Goal: Communication & Community: Answer question/provide support

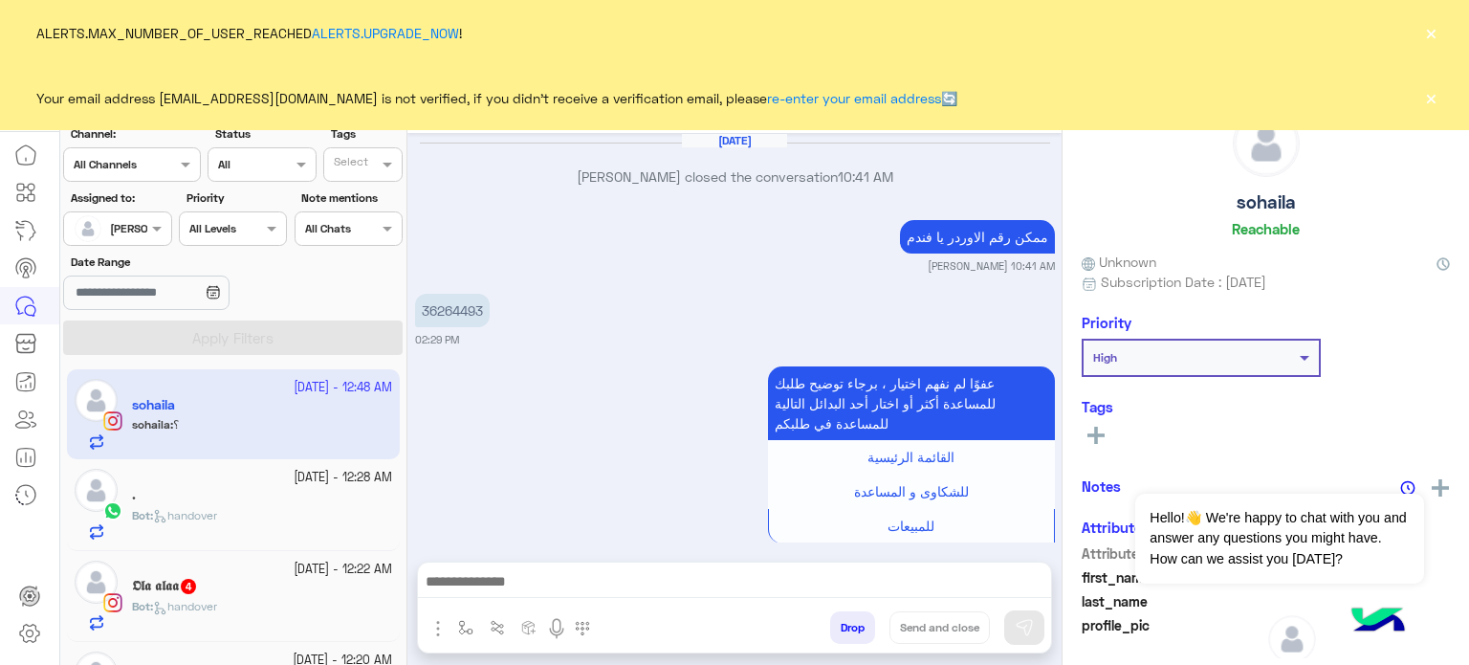
scroll to position [503, 0]
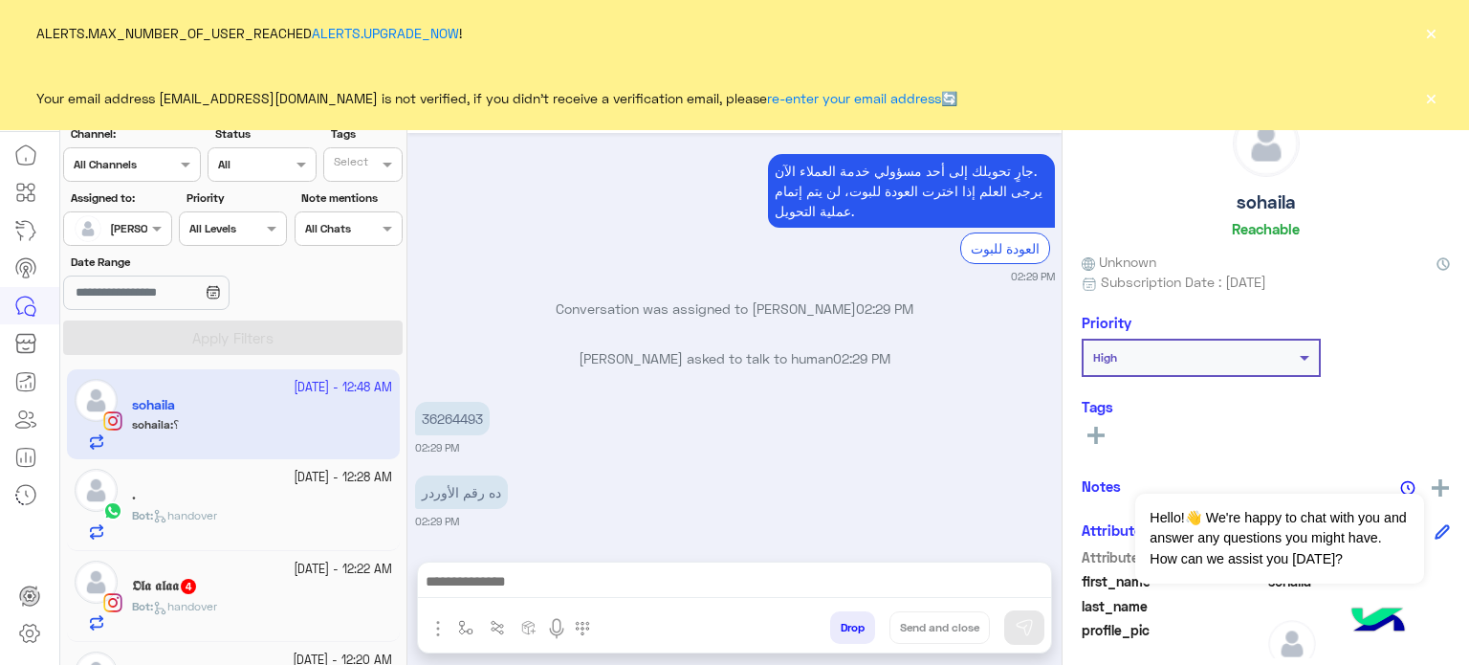
click at [1432, 101] on button "×" at bounding box center [1430, 97] width 19 height 19
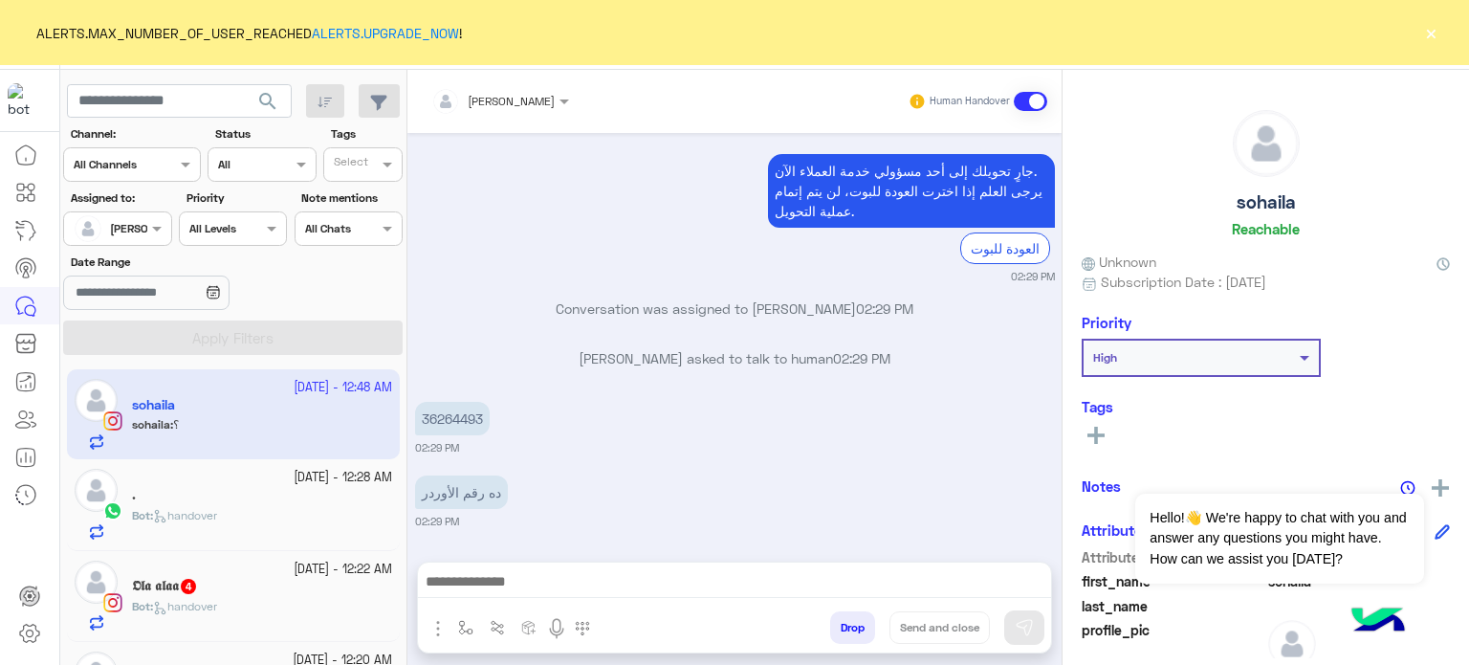
click at [1435, 28] on button "×" at bounding box center [1430, 32] width 19 height 19
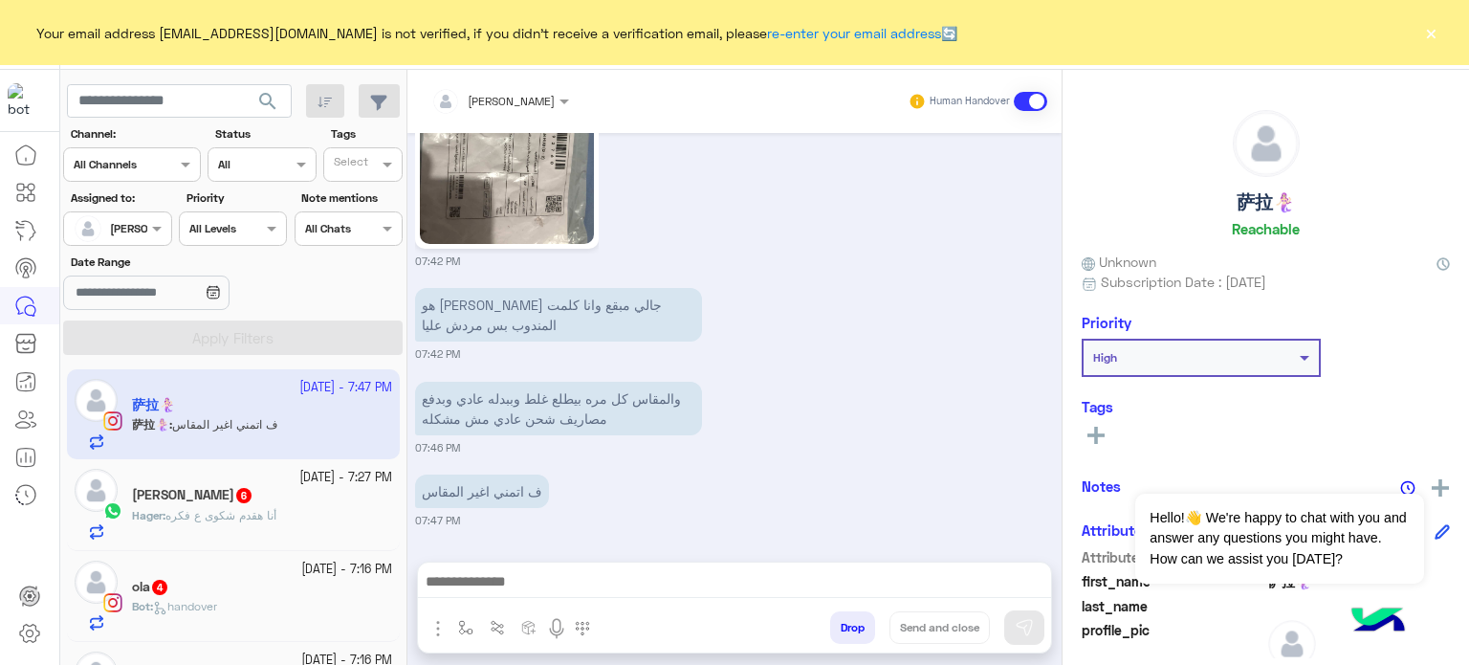
click at [855, 632] on button "Drop" at bounding box center [852, 627] width 45 height 33
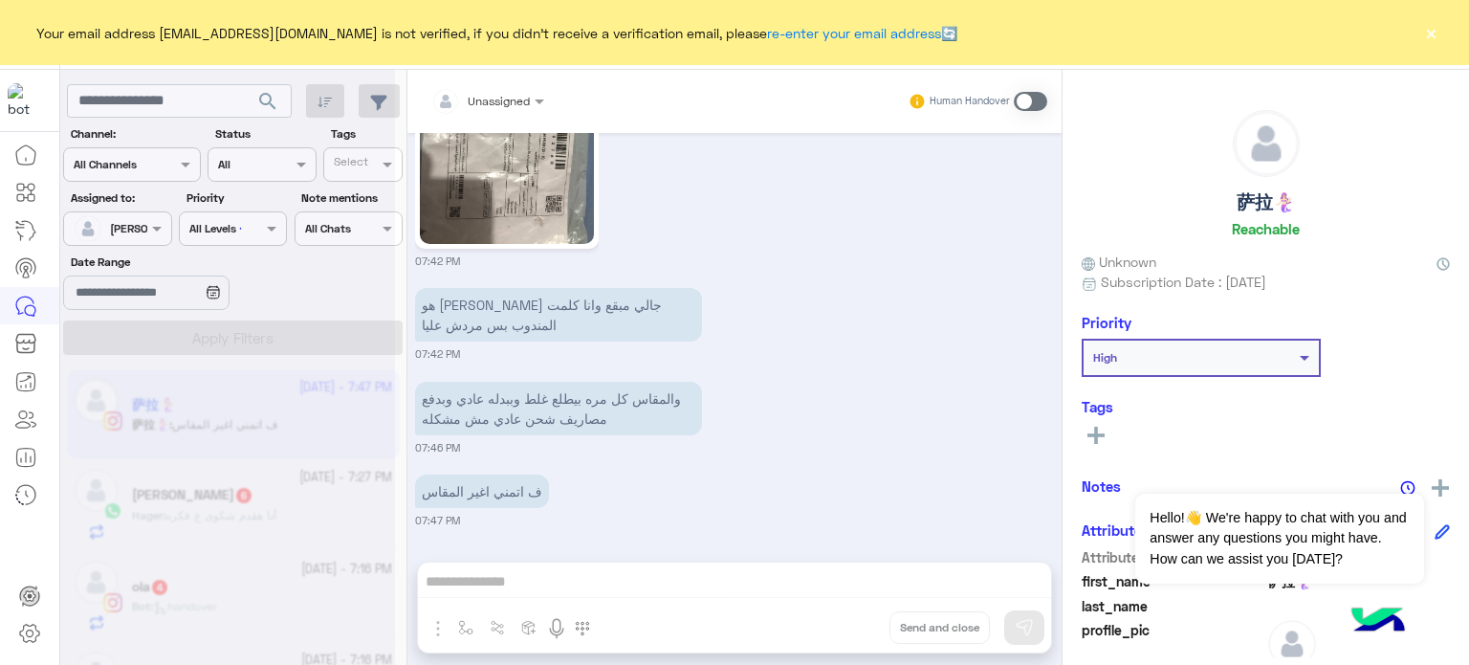
scroll to position [1277, 0]
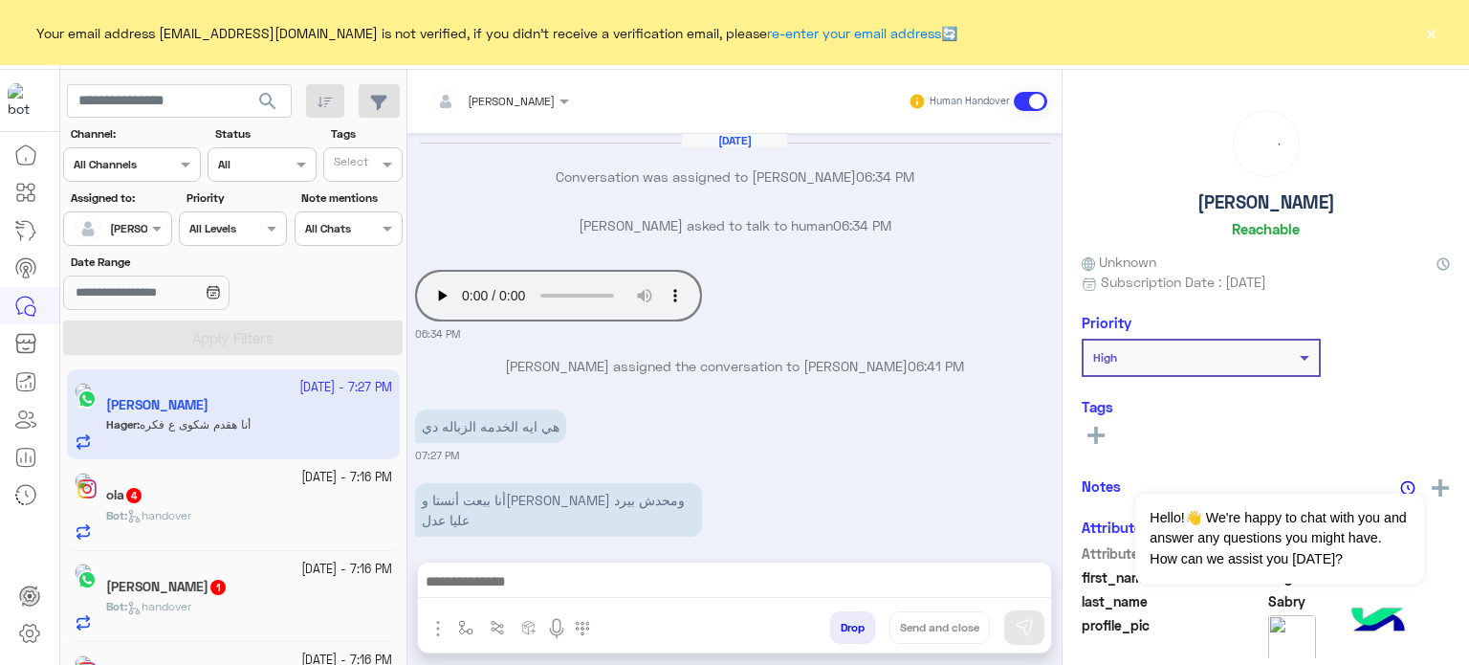
scroll to position [300, 0]
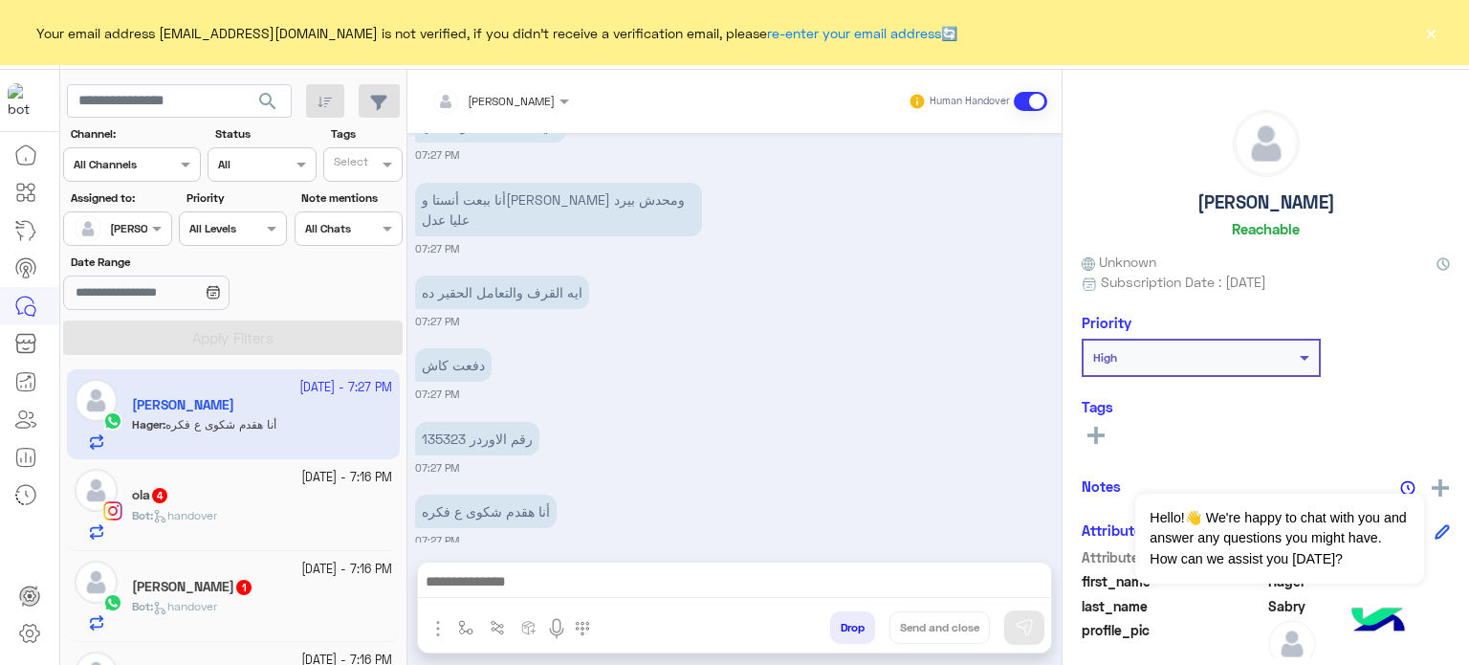
drag, startPoint x: 1055, startPoint y: 515, endPoint x: 1056, endPoint y: 473, distance: 42.1
click at [1056, 473] on div "[DATE] Conversation was assigned to [PERSON_NAME] 06:34 PM [PERSON_NAME] asked …" at bounding box center [734, 337] width 654 height 409
click at [983, 436] on div "رقم الاوردر 135323 07:27 PM" at bounding box center [735, 446] width 640 height 58
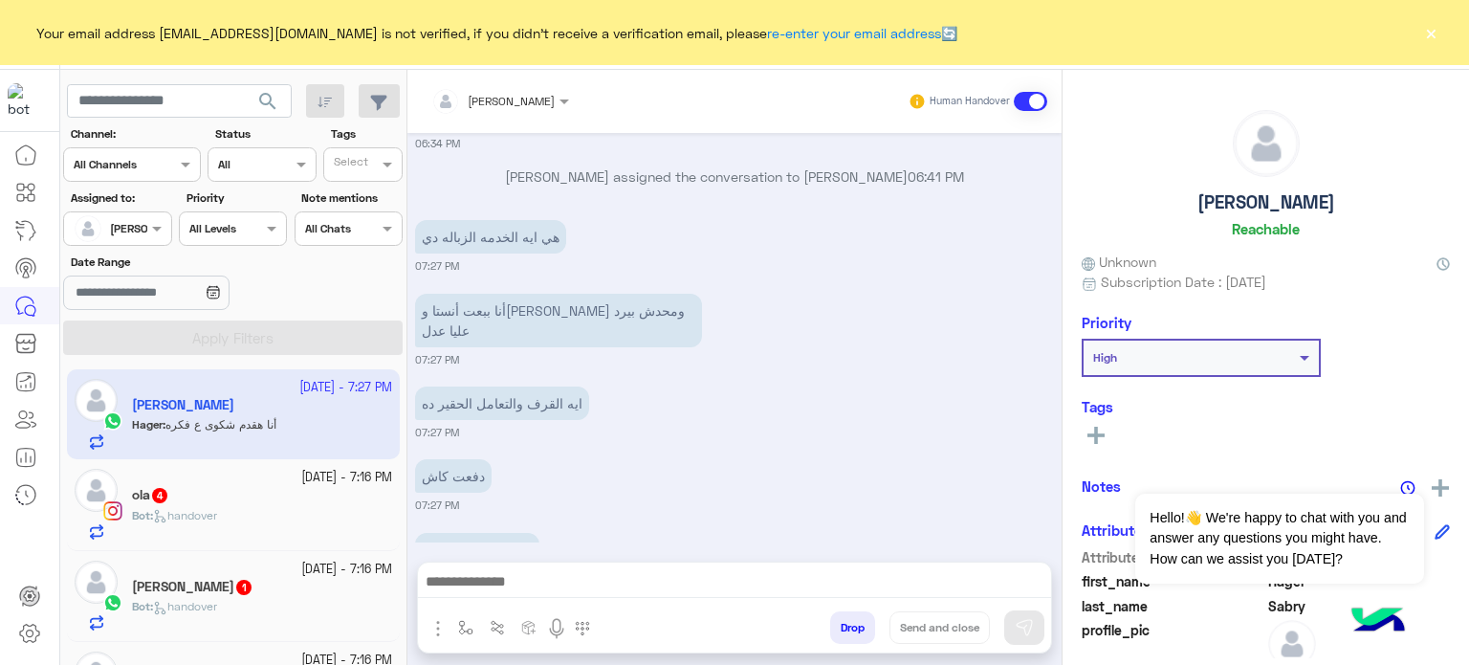
scroll to position [2986, 0]
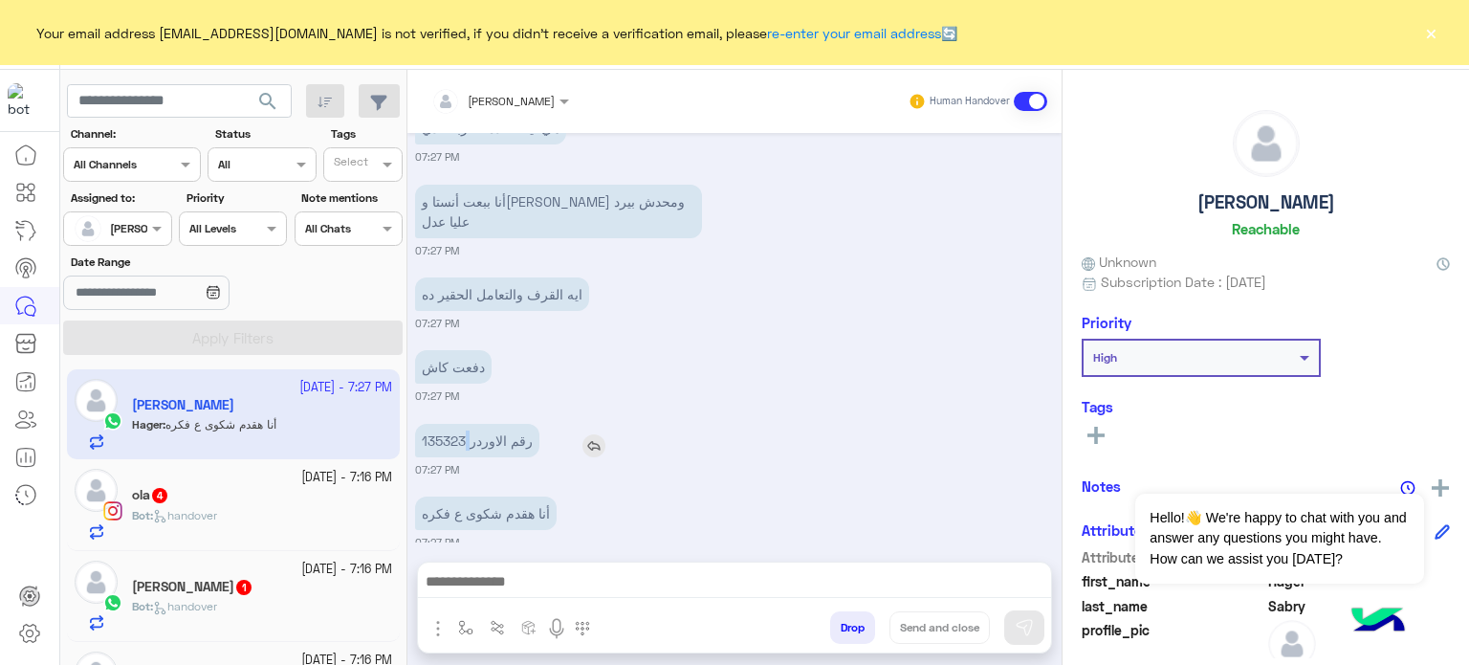
drag, startPoint x: 417, startPoint y: 414, endPoint x: 467, endPoint y: 424, distance: 50.6
click at [467, 424] on p "رقم الاوردر 135323" at bounding box center [477, 440] width 124 height 33
drag, startPoint x: 467, startPoint y: 424, endPoint x: 413, endPoint y: 424, distance: 53.6
click at [413, 424] on div "[DATE] لتصفح الخدمات التى يقدمها Cizaro 👖🌟 اضغط على الزر بالأسفل 👇 05:40 PM خدم…" at bounding box center [734, 337] width 654 height 409
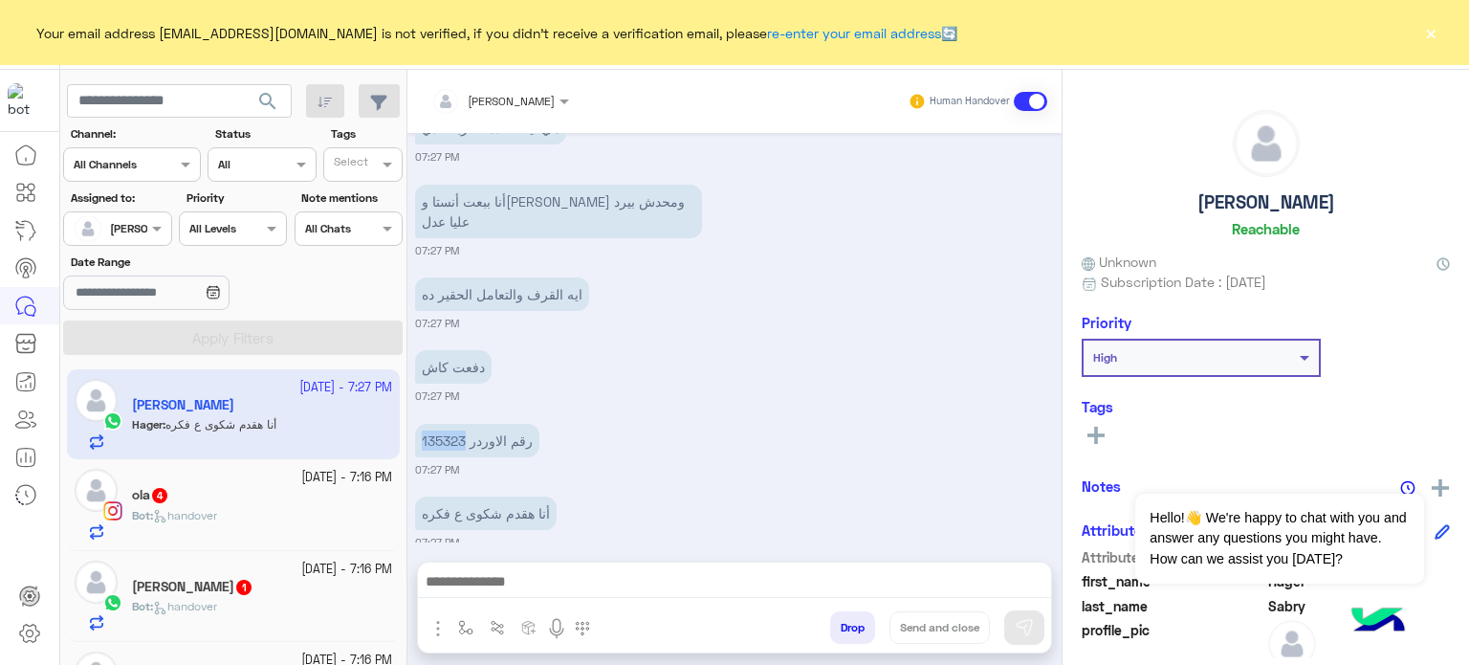
copy p "135323"
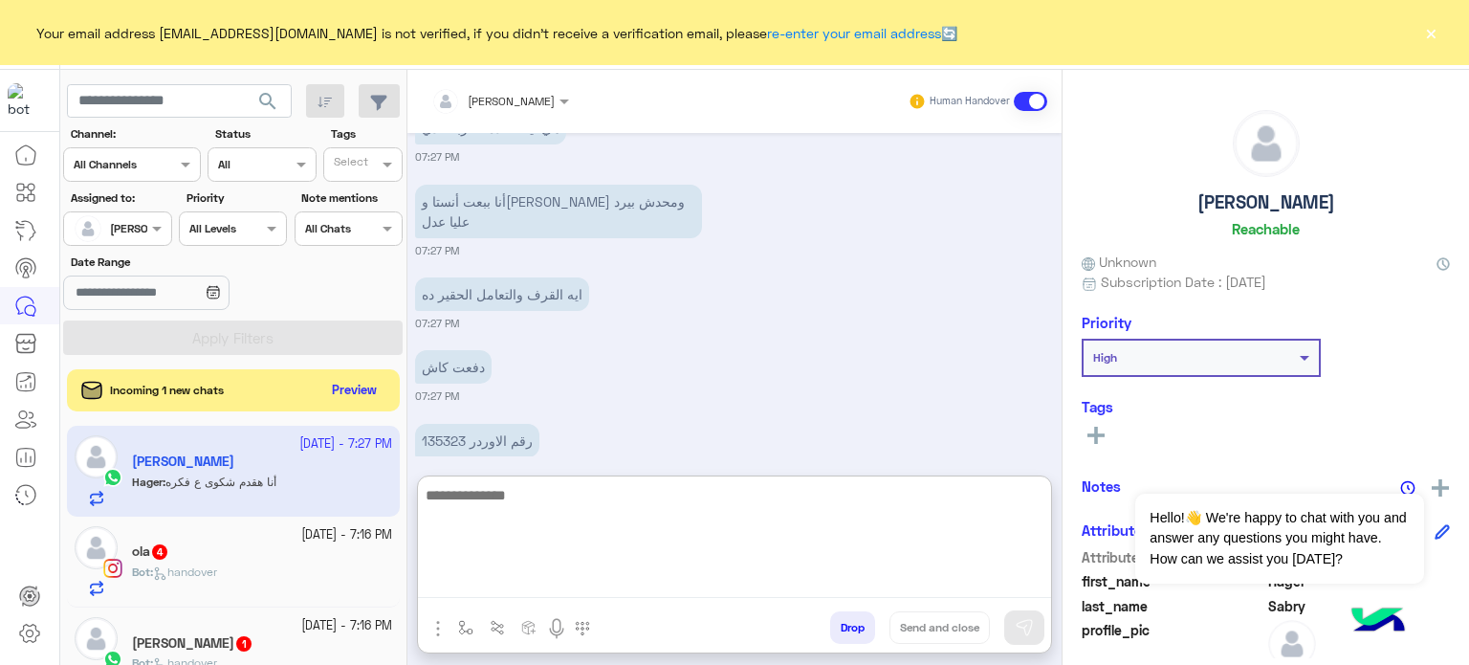
click at [501, 573] on textarea at bounding box center [734, 540] width 633 height 115
type textarea "*"
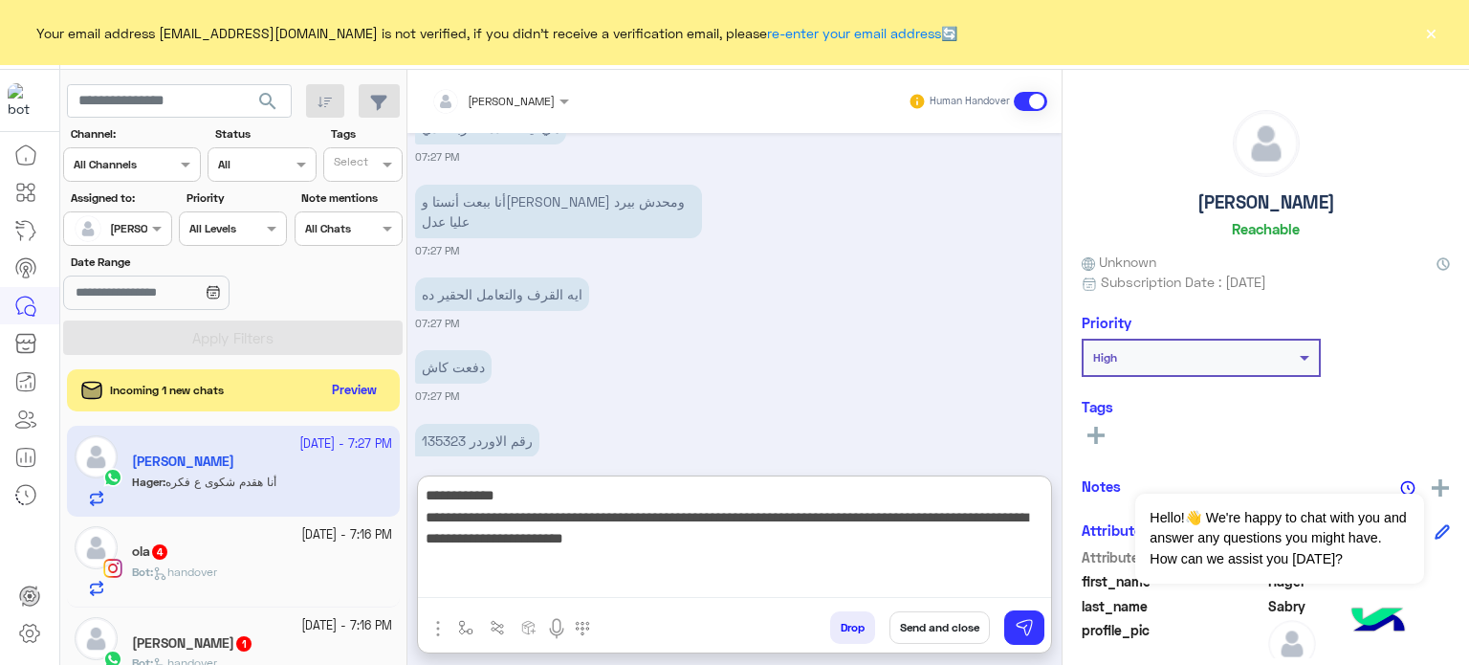
type textarea "**********"
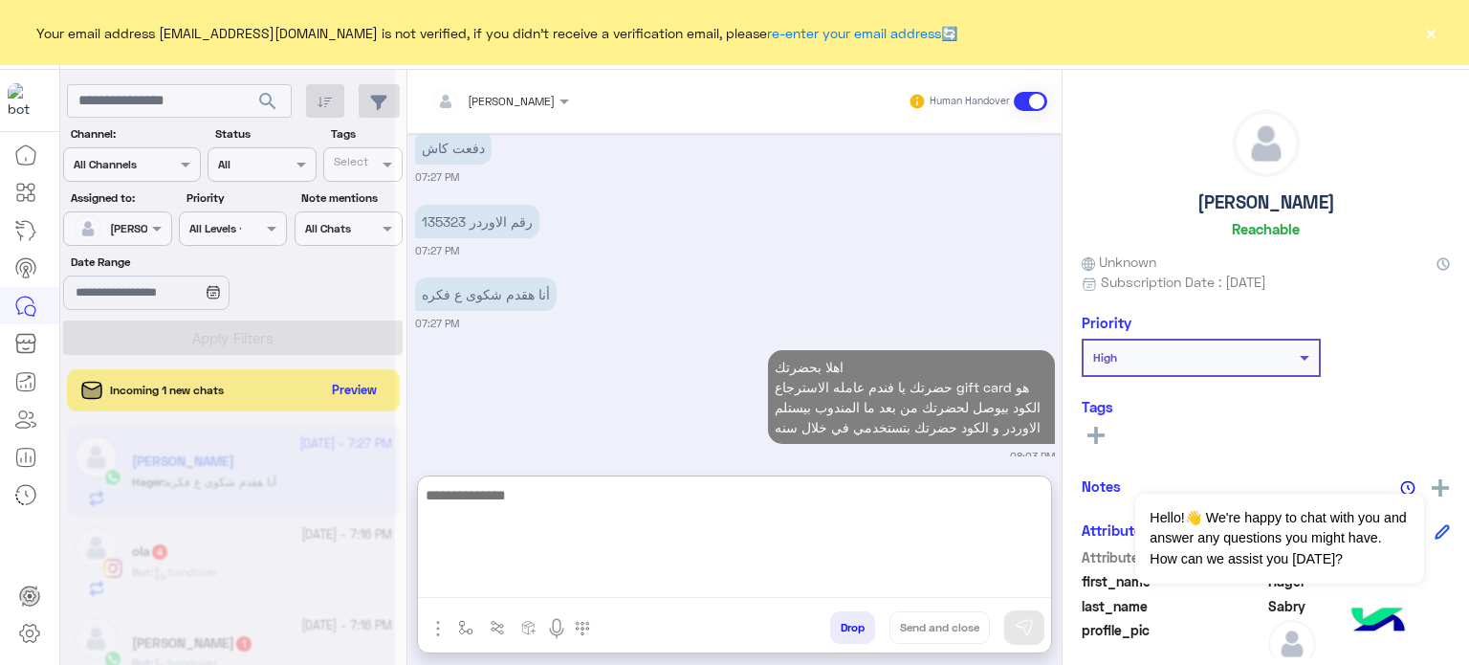
scroll to position [3206, 0]
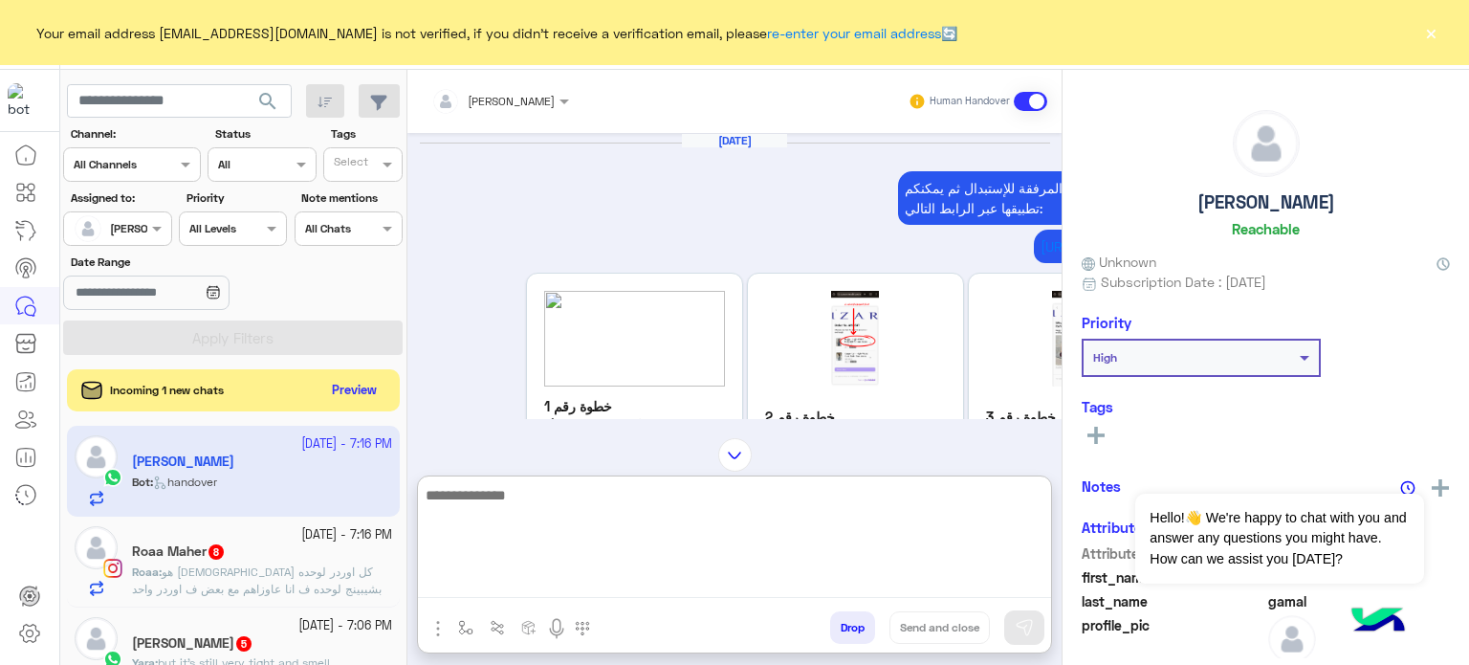
scroll to position [2436, 0]
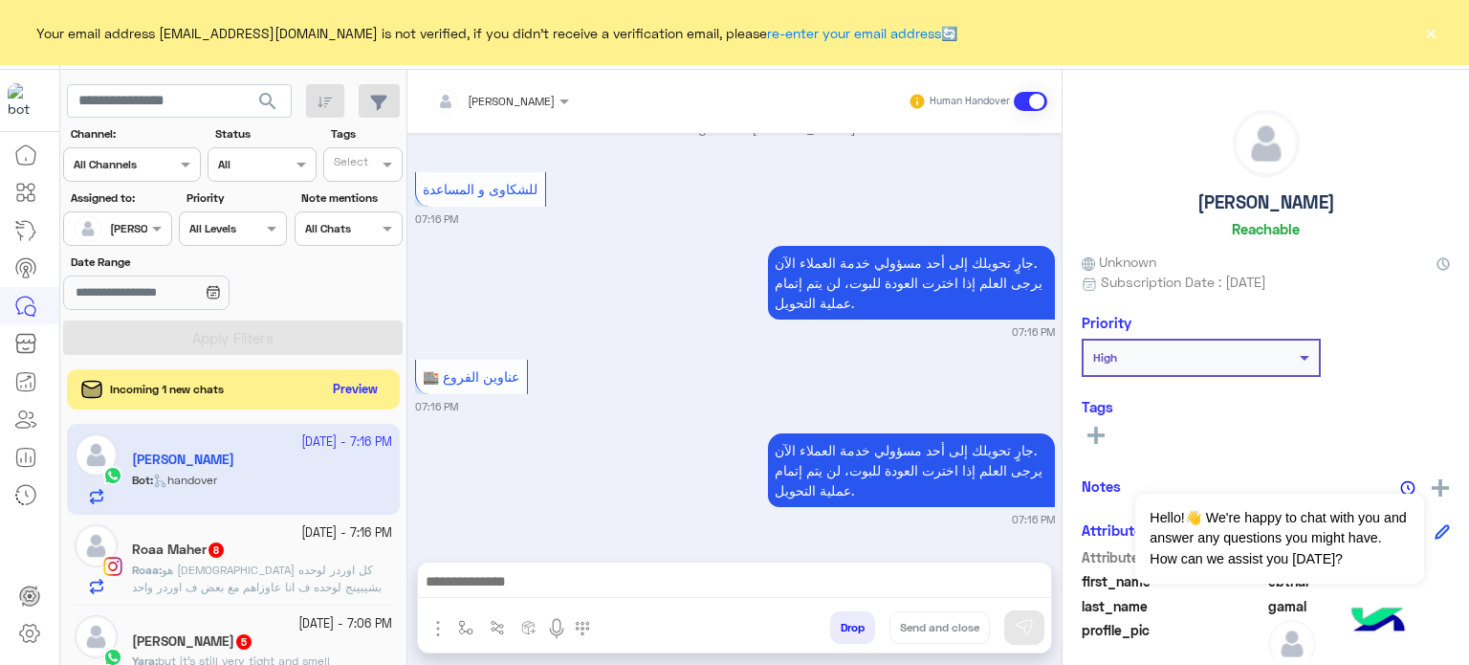
click at [365, 393] on button "Preview" at bounding box center [355, 390] width 59 height 26
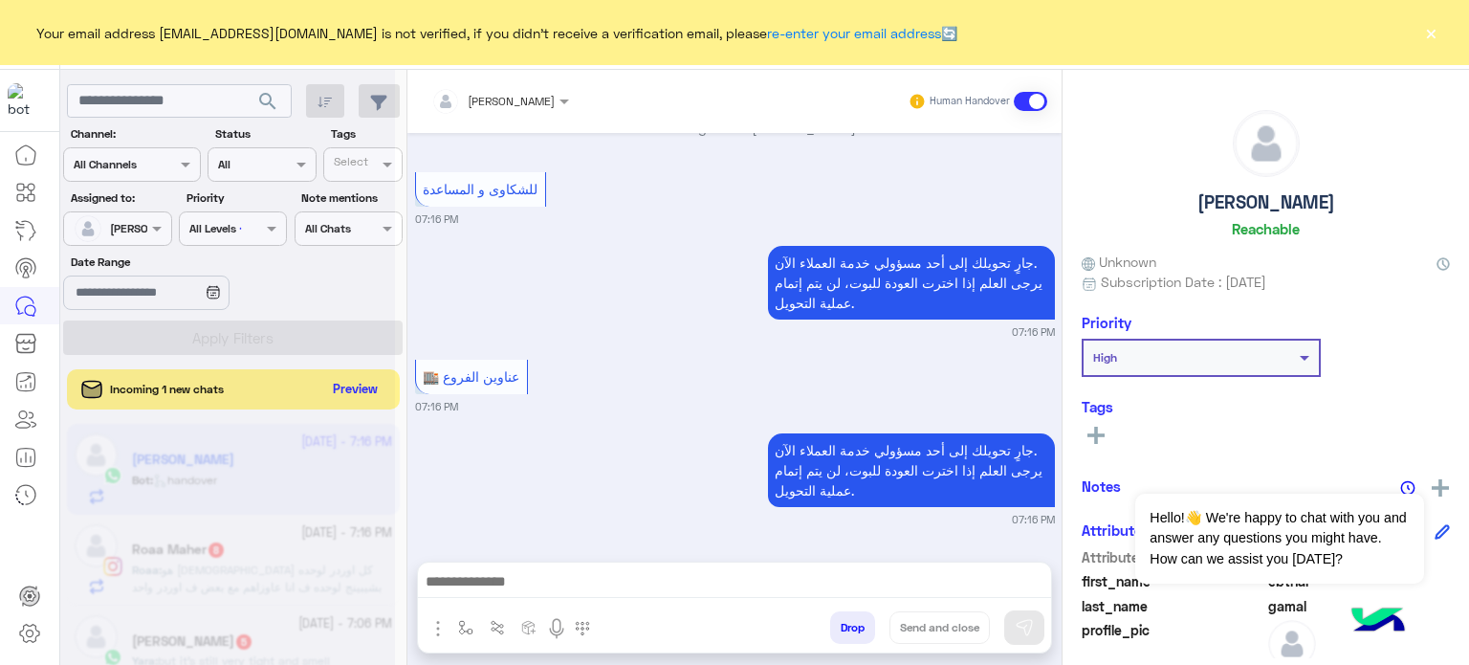
scroll to position [2349, 0]
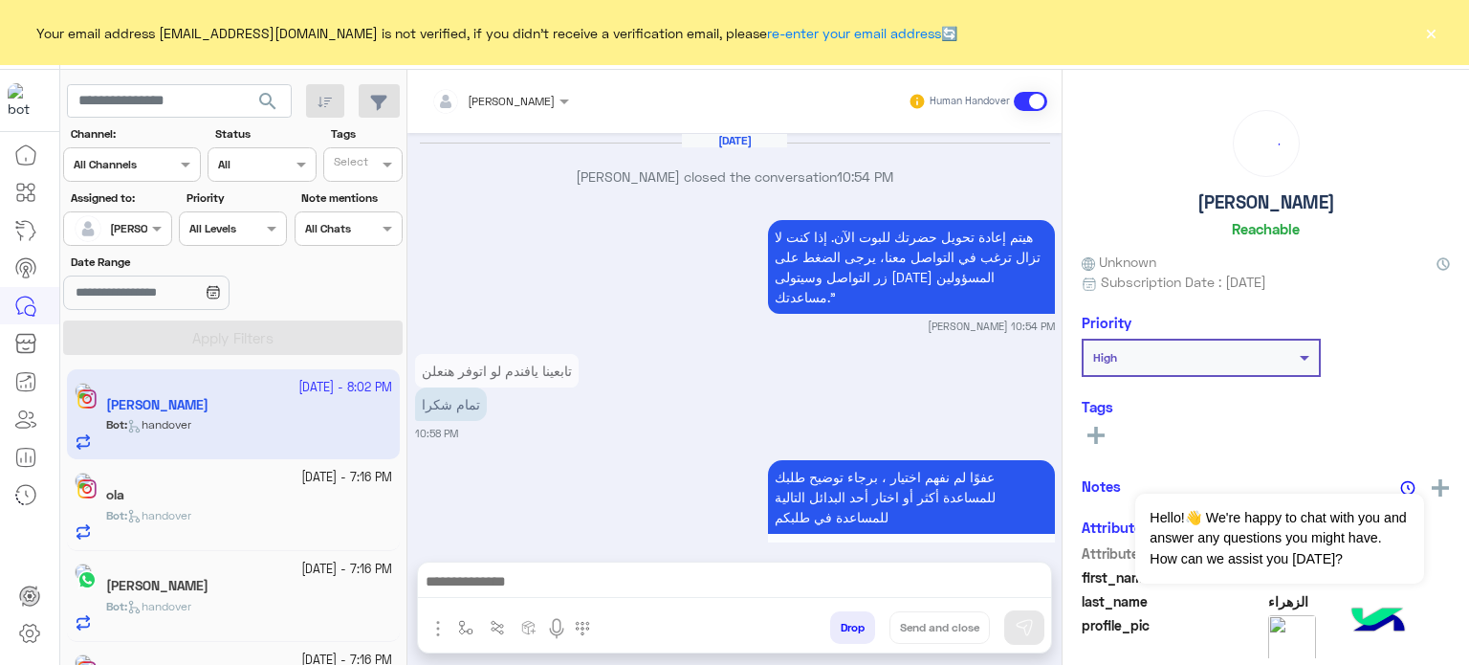
scroll to position [754, 0]
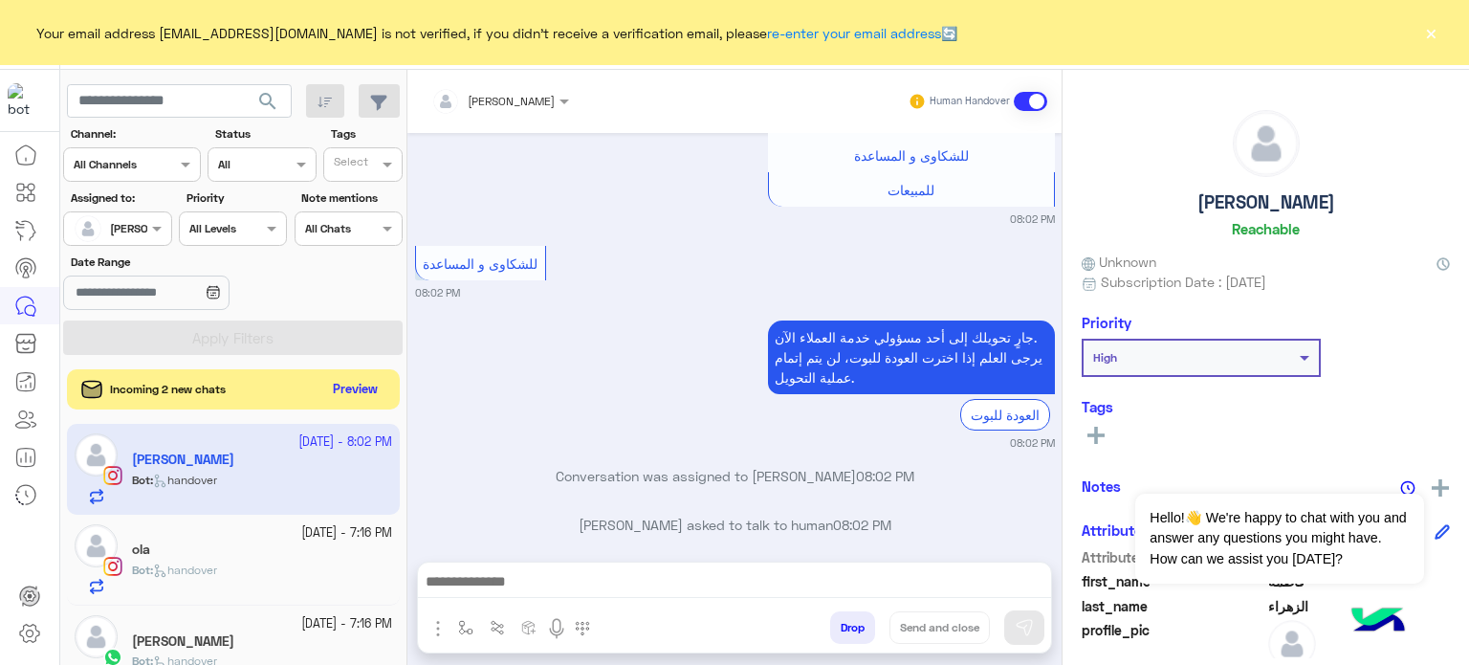
click at [367, 385] on button "Preview" at bounding box center [355, 390] width 59 height 26
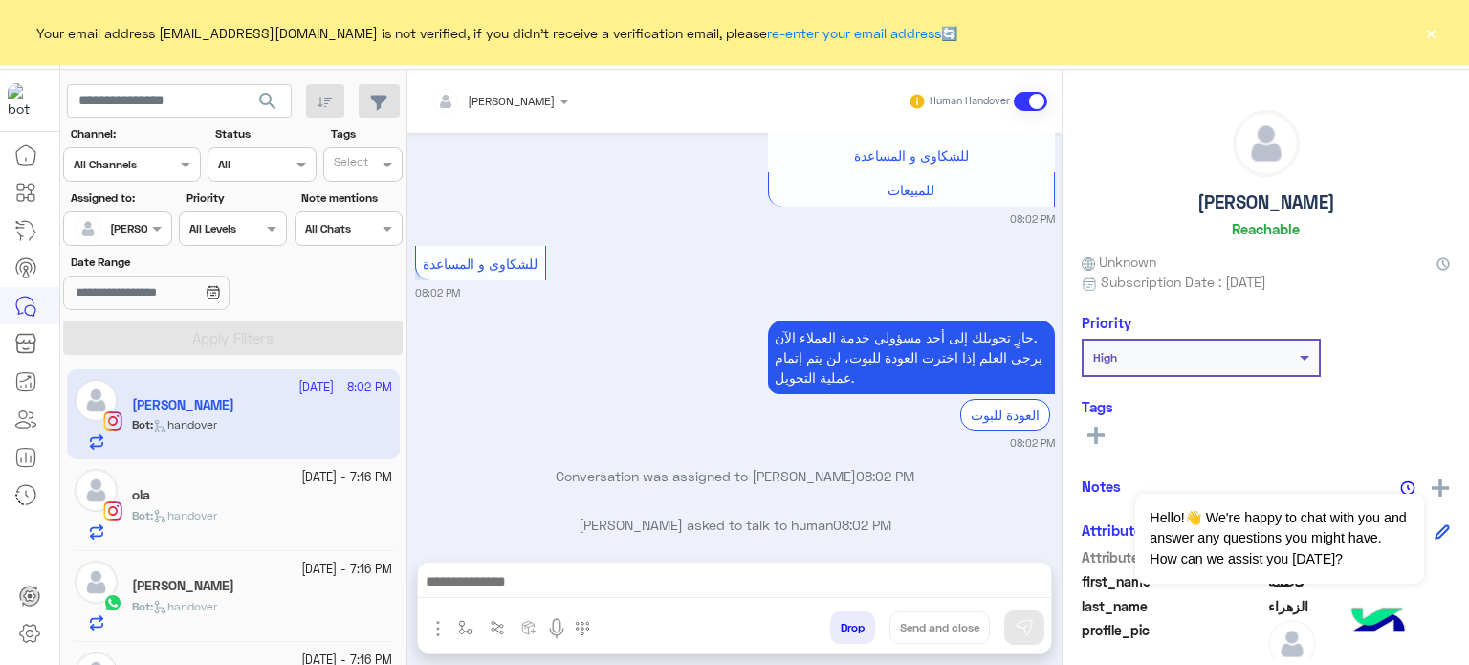
drag, startPoint x: 399, startPoint y: 396, endPoint x: 404, endPoint y: 384, distance: 12.4
click at [404, 384] on div "[DATE] - 8:02 PM [PERSON_NAME] Bot : handover [DATE] - 7:16 PM ola Bot : handov…" at bounding box center [233, 517] width 347 height 310
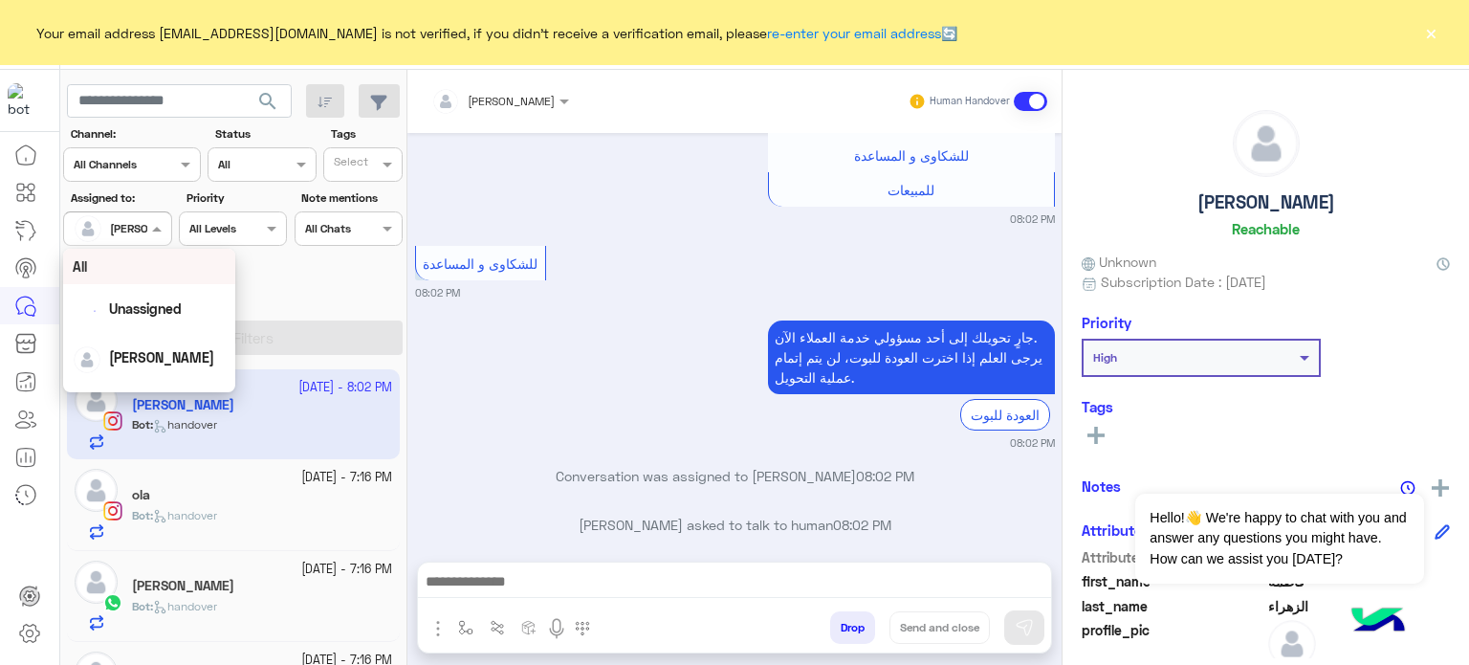
click at [130, 217] on div at bounding box center [117, 226] width 106 height 18
click at [141, 253] on div "All" at bounding box center [149, 266] width 172 height 35
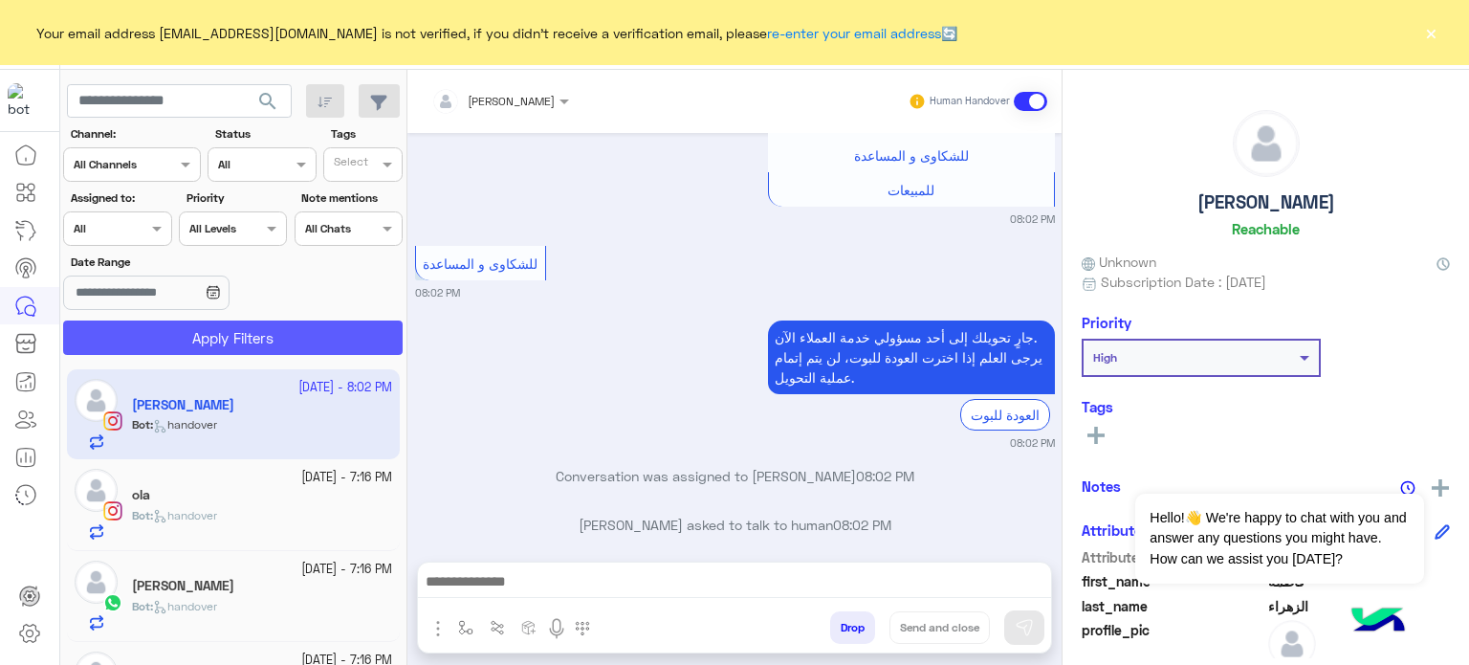
click at [320, 330] on button "Apply Filters" at bounding box center [233, 337] width 340 height 34
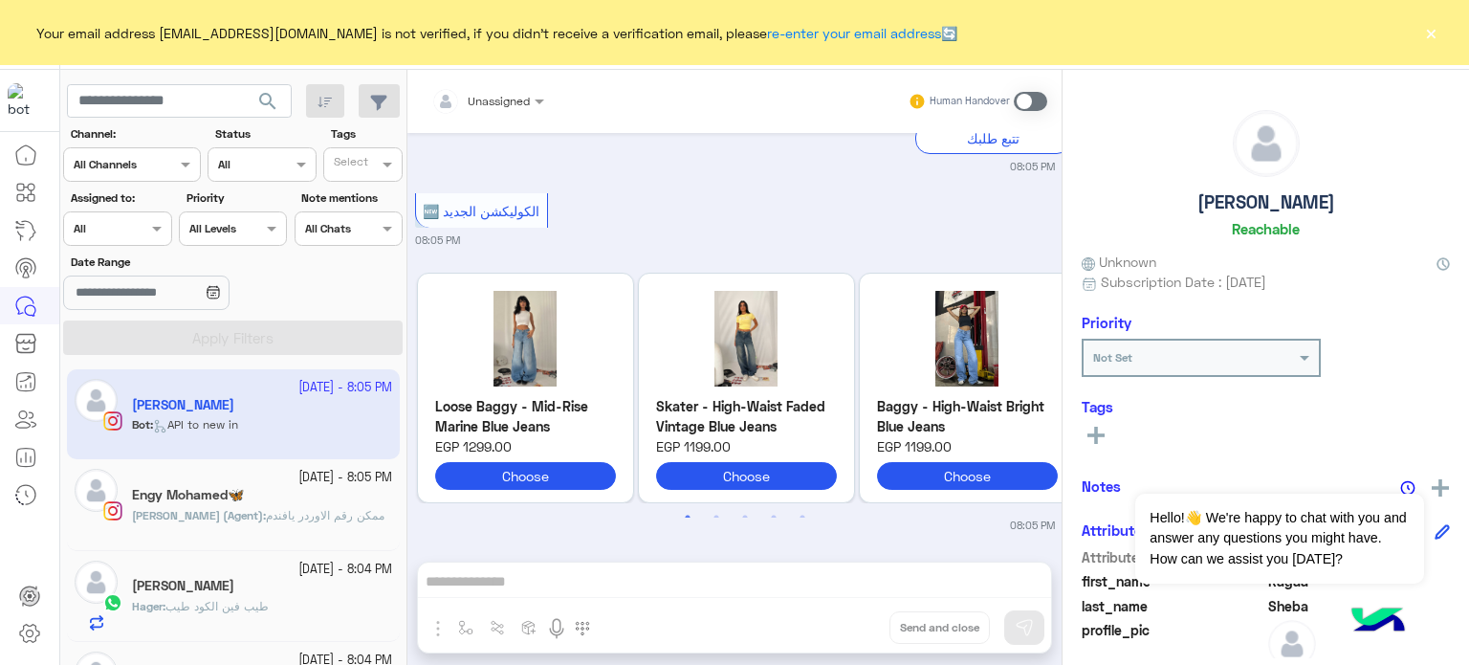
click at [320, 491] on div "Engy Mohamed🦋" at bounding box center [262, 497] width 260 height 20
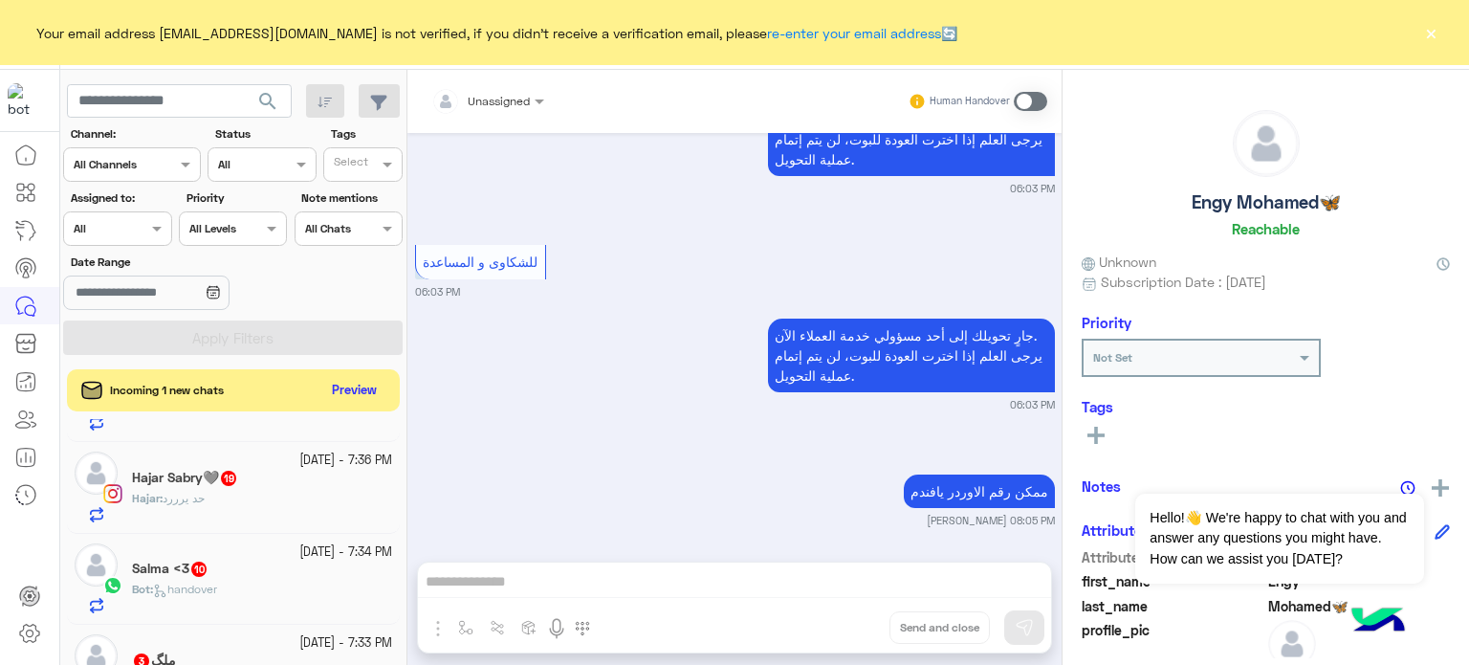
scroll to position [184, 0]
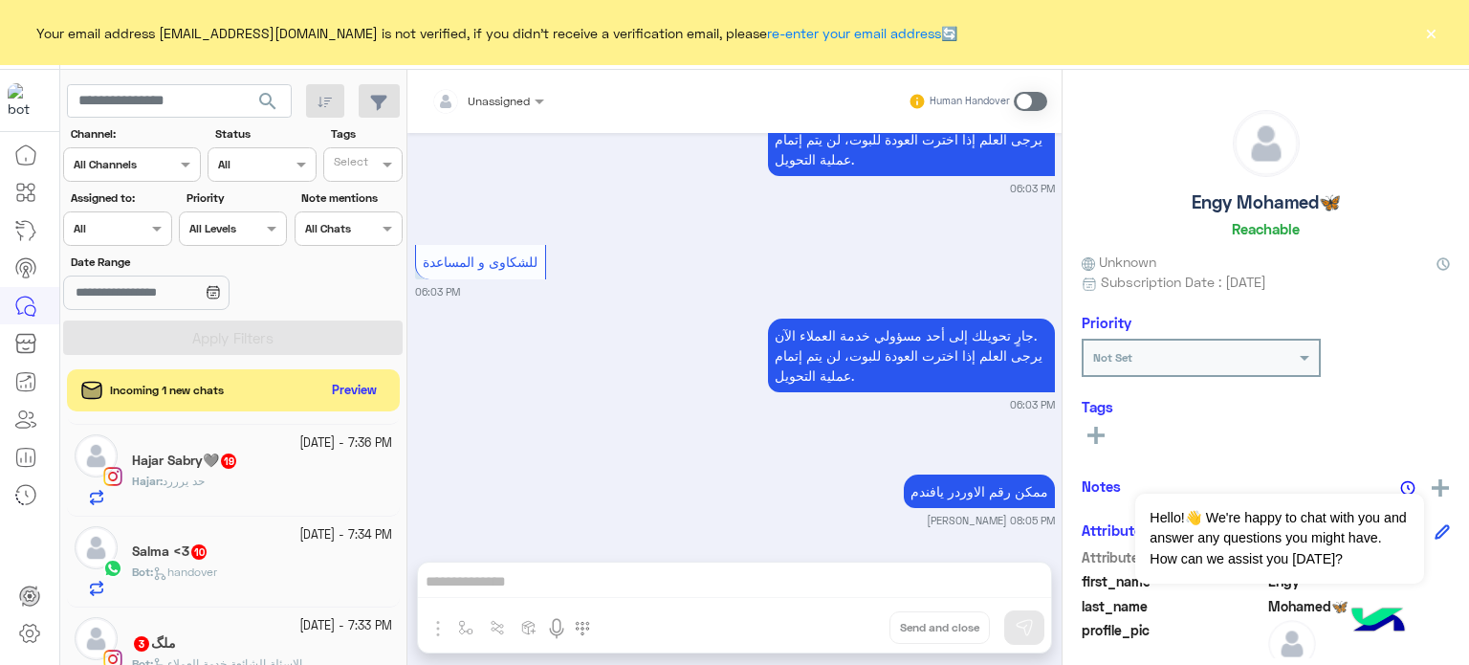
click at [271, 468] on div "Hajar Sabry🩶 19" at bounding box center [262, 462] width 260 height 20
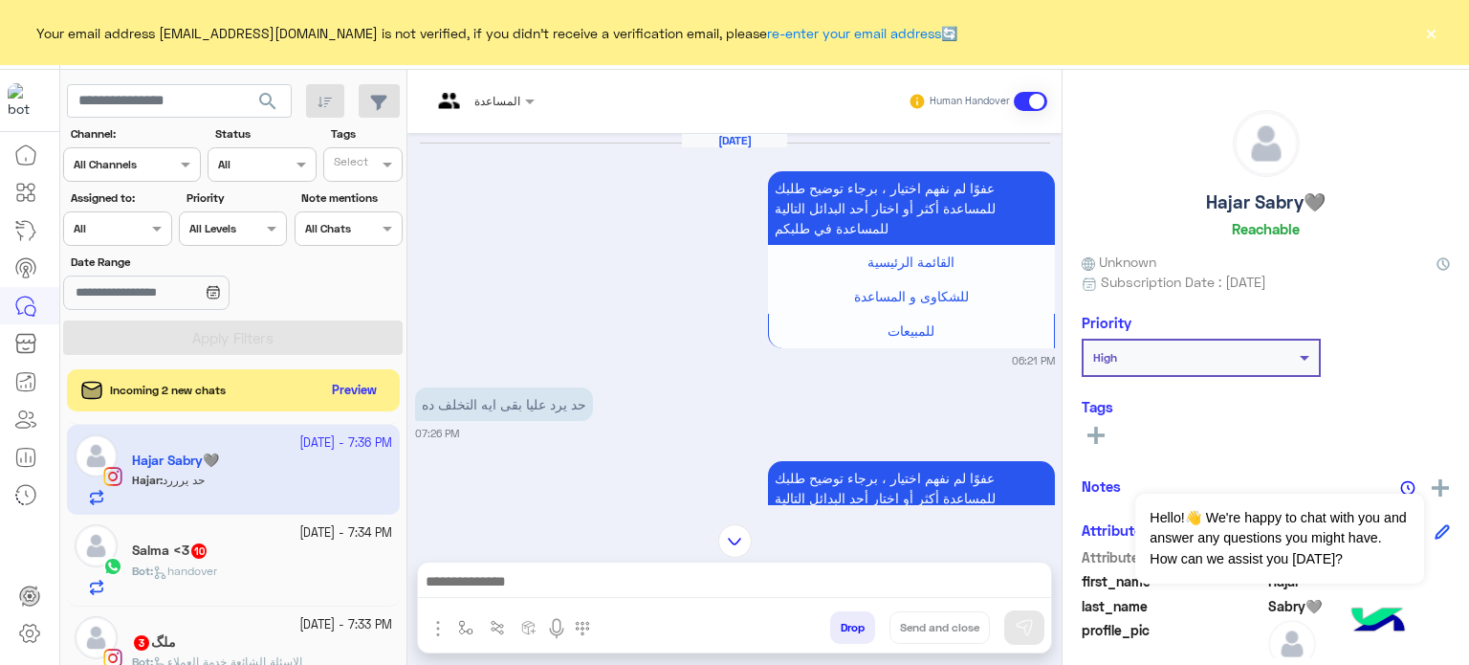
scroll to position [1023, 0]
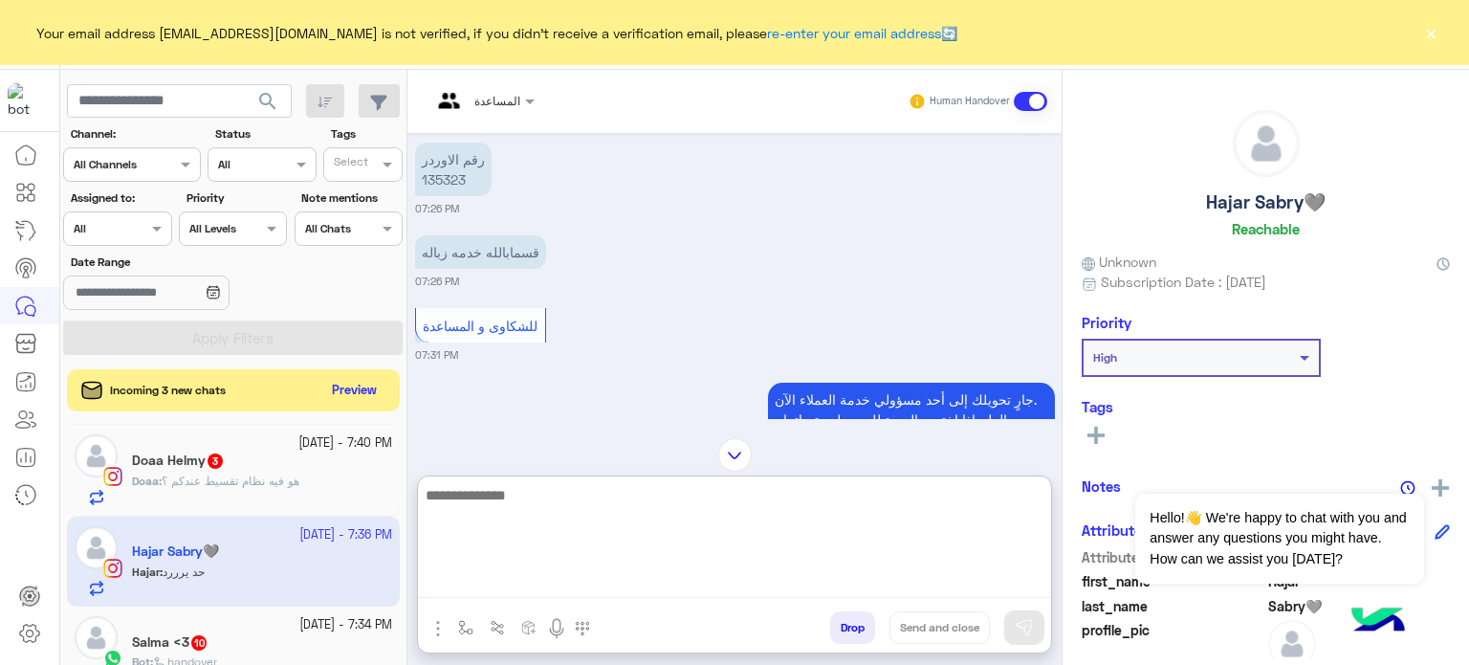
click at [477, 590] on textarea at bounding box center [734, 540] width 633 height 115
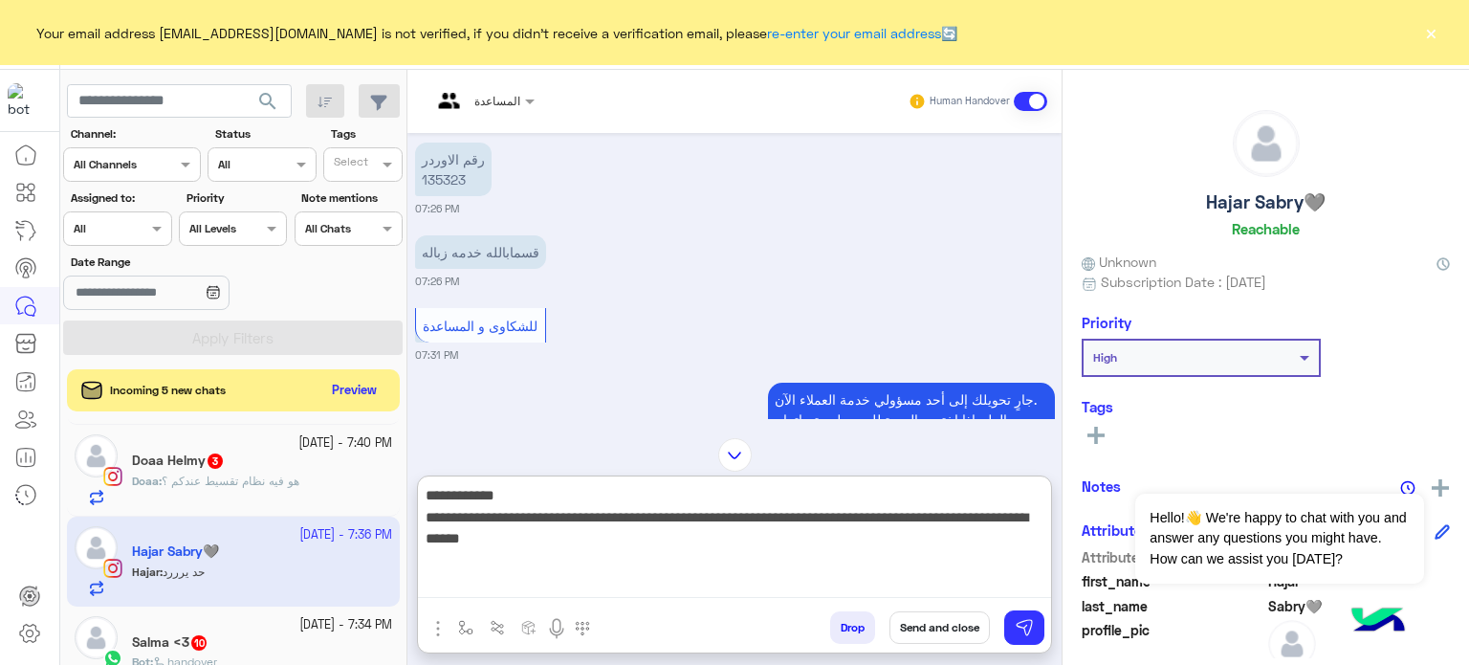
type textarea "**********"
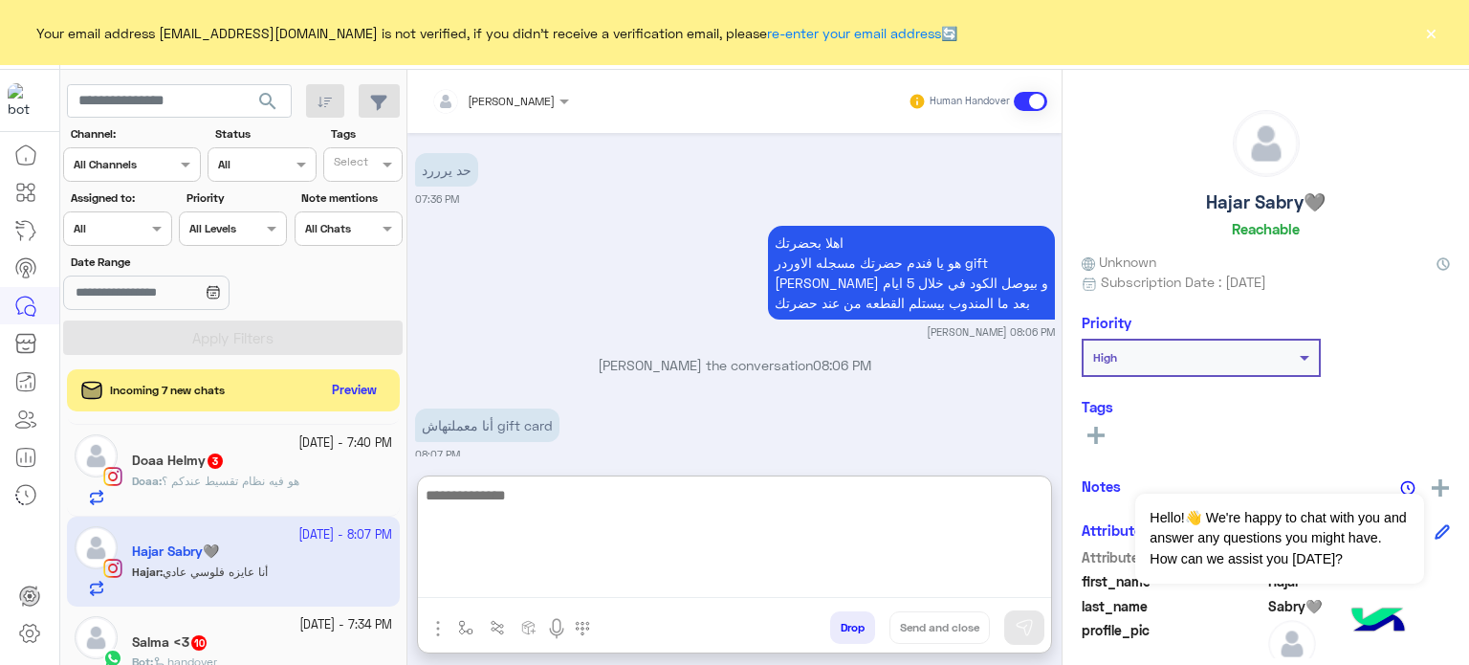
scroll to position [1896, 0]
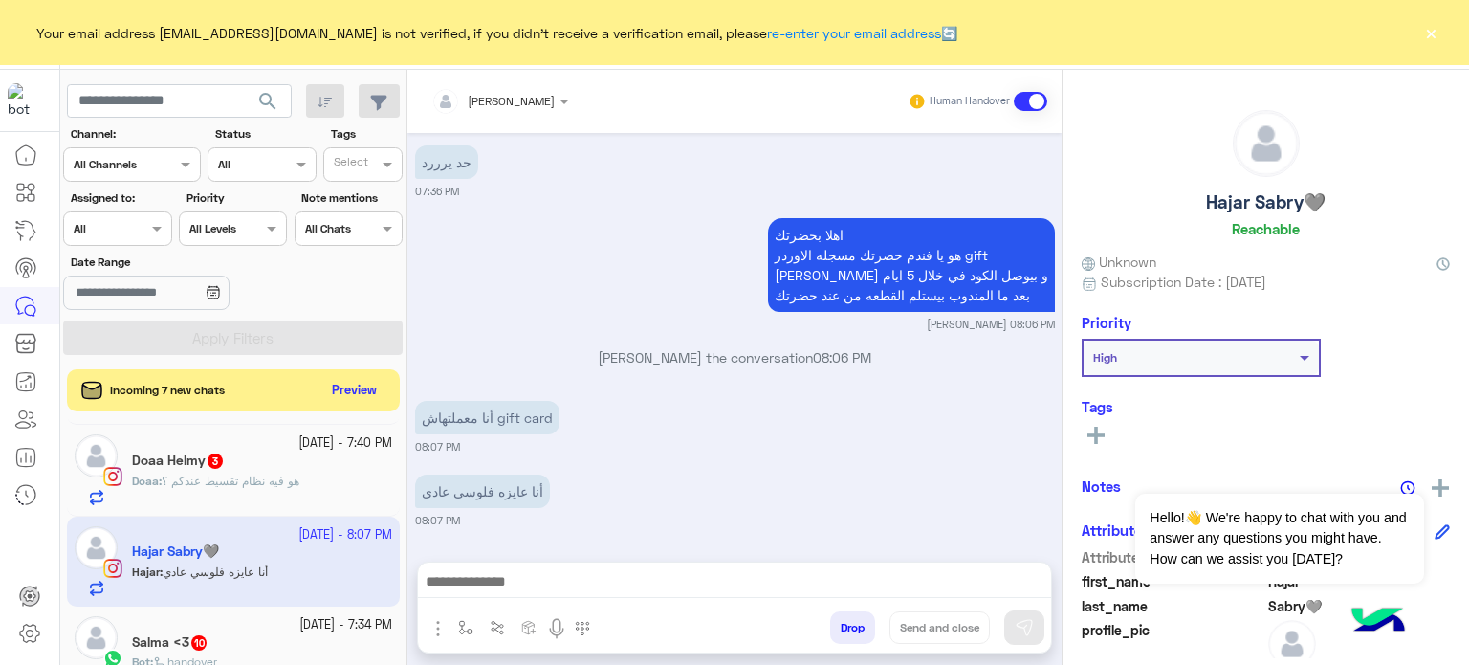
click at [700, 314] on div "[DATE] عفوًا لم نفهم اختيار ، برجاء توضيح طلبك للمساعدة أكثر أو اختار [DATE] ال…" at bounding box center [734, 337] width 654 height 409
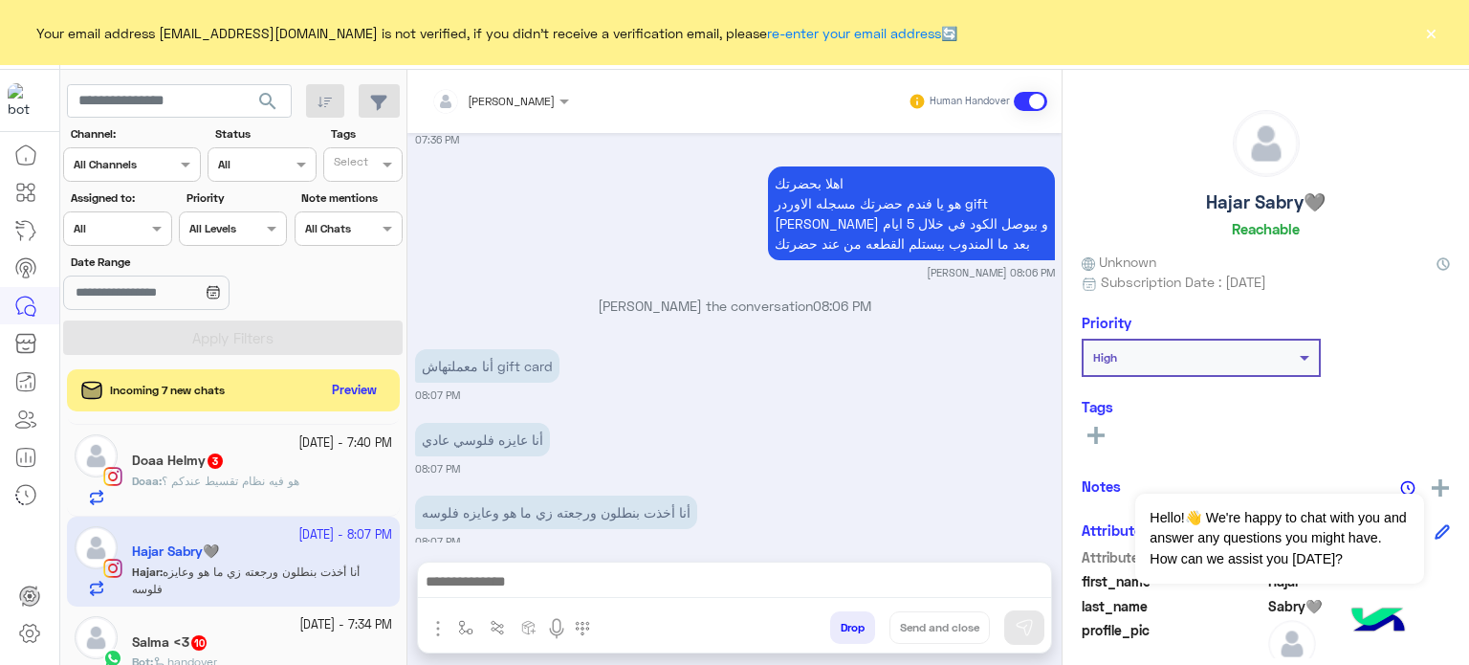
scroll to position [1956, 0]
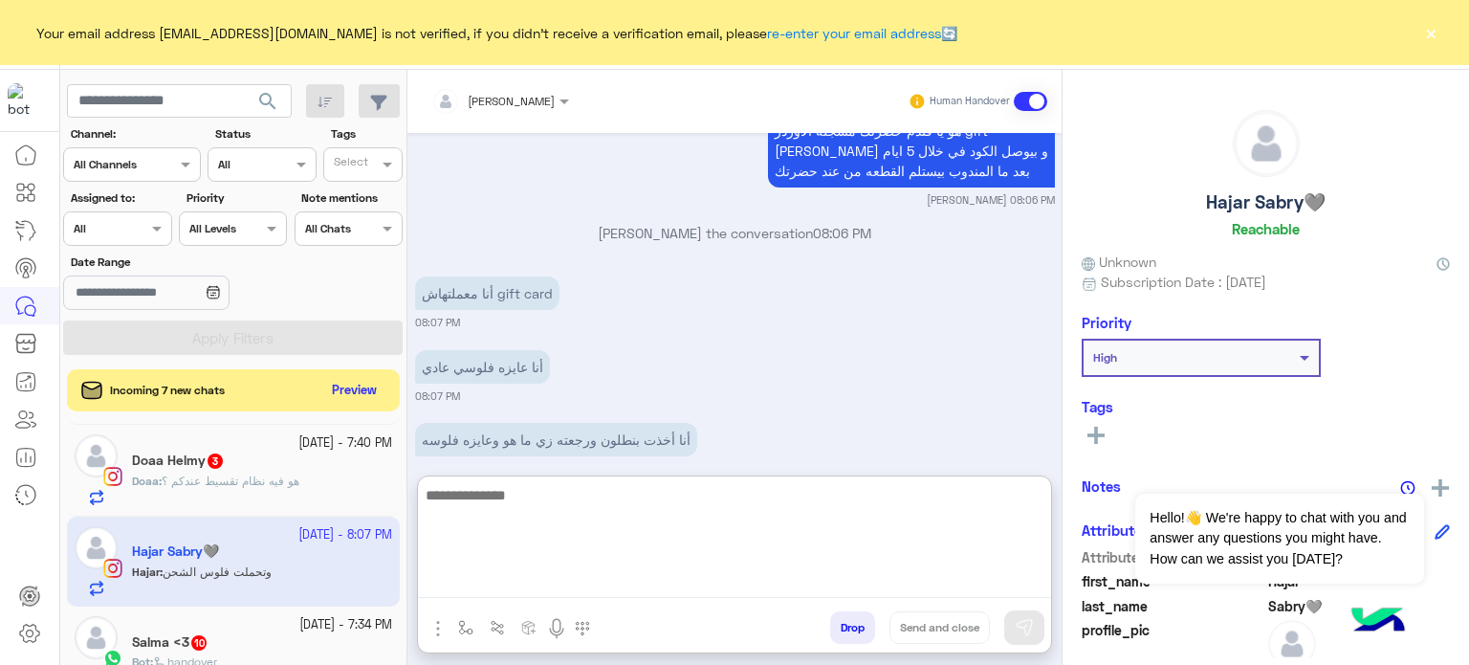
click at [589, 592] on textarea at bounding box center [734, 540] width 633 height 115
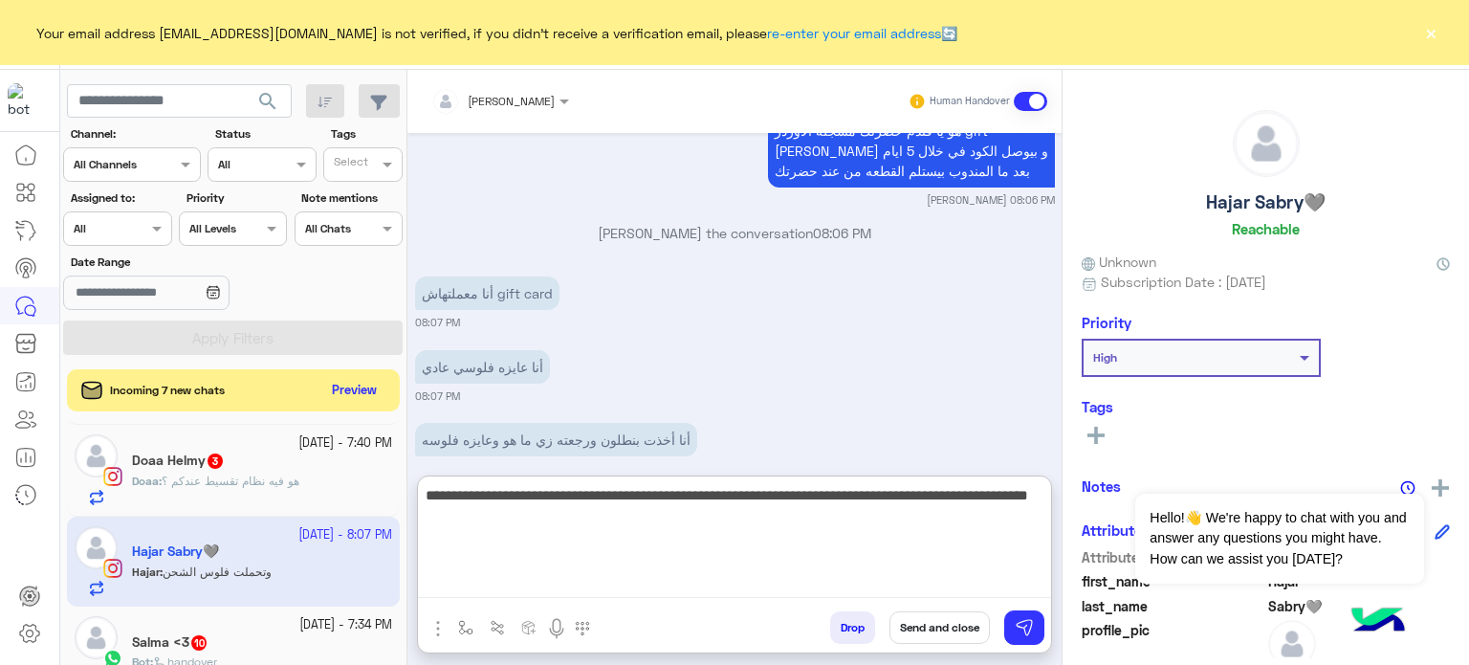
type textarea "**********"
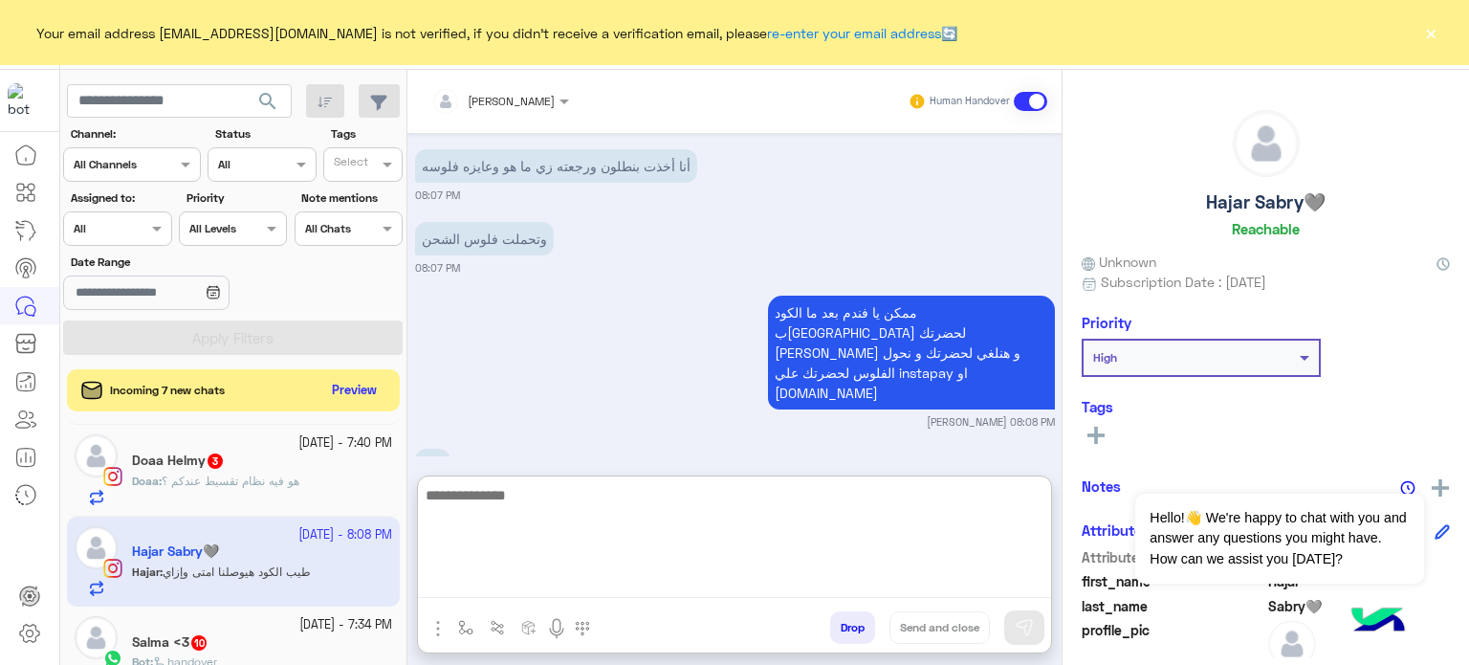
scroll to position [2302, 0]
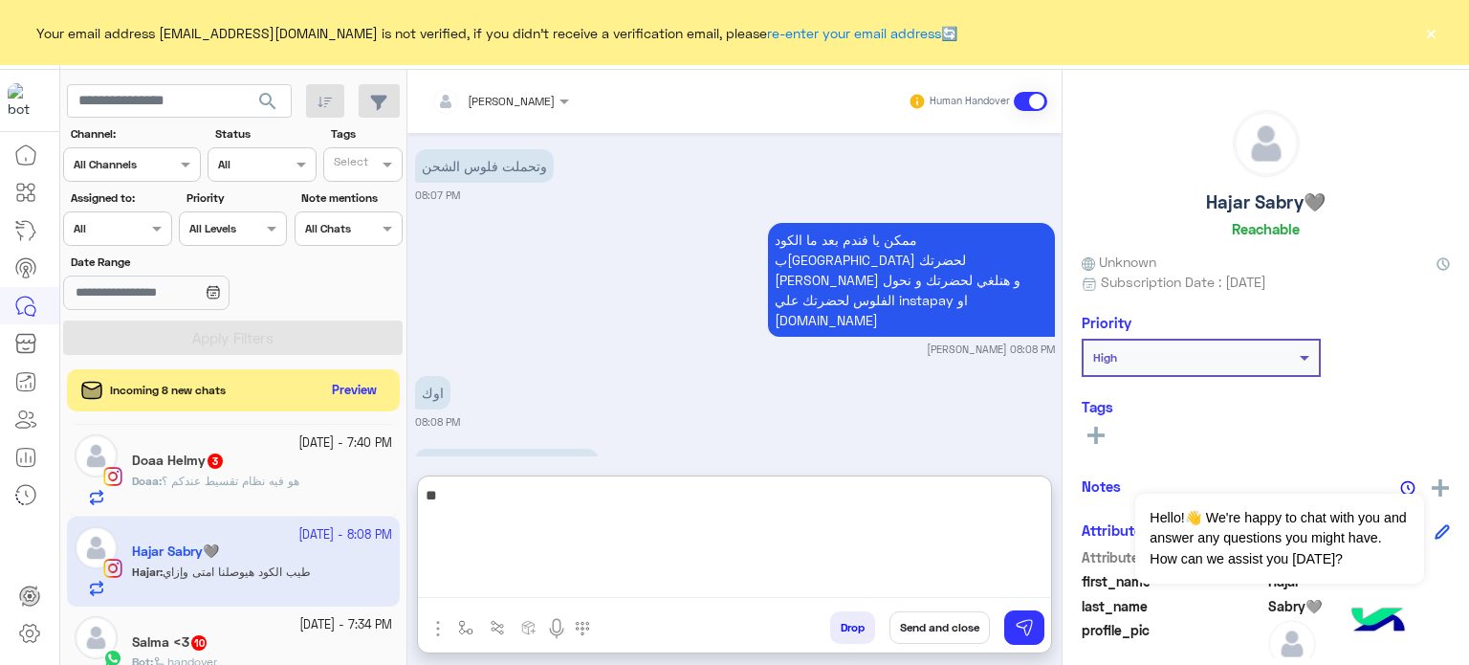
type textarea "*"
type textarea "**********"
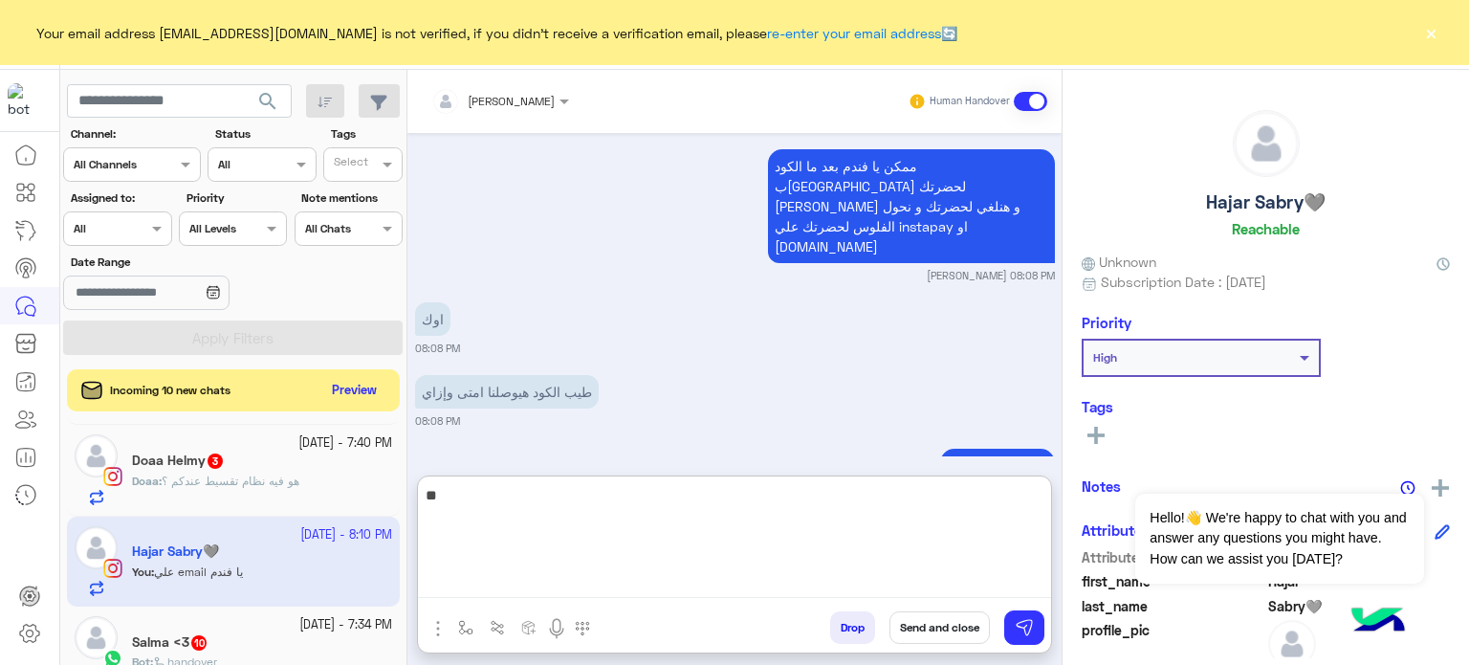
type textarea "*"
type textarea "**********"
